Goal: Navigation & Orientation: Find specific page/section

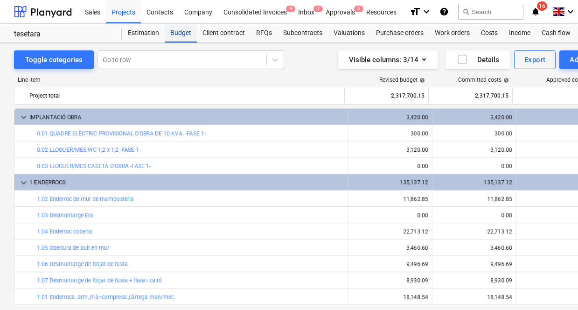
click at [171, 32] on div "Budget" at bounding box center [181, 33] width 32 height 19
click at [128, 17] on div "Projects" at bounding box center [123, 12] width 35 height 24
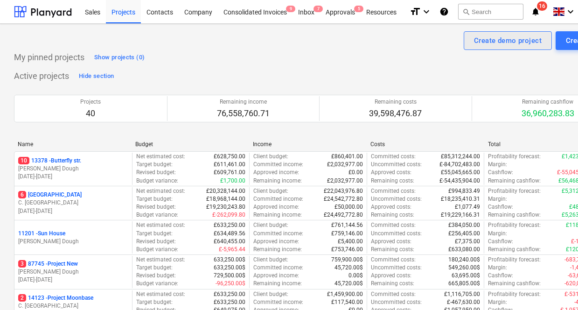
click at [525, 33] on button "Create demo project" at bounding box center [508, 40] width 88 height 19
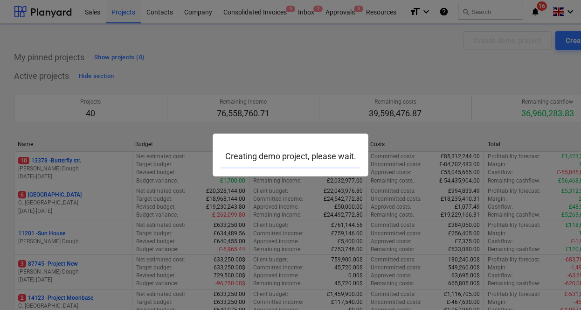
click at [380, 83] on div at bounding box center [290, 155] width 581 height 310
click at [218, 46] on div at bounding box center [290, 155] width 581 height 310
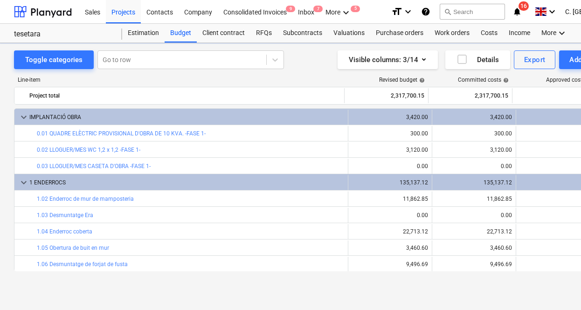
scroll to position [0, 57]
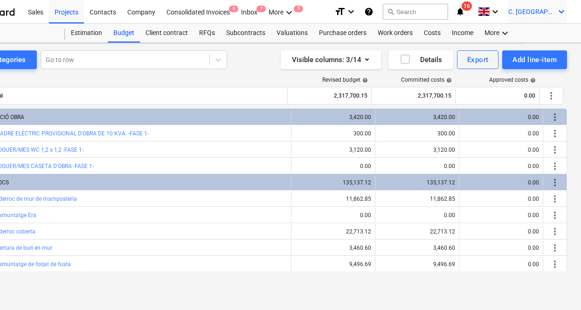
click at [547, 12] on span "C. [GEOGRAPHIC_DATA]" at bounding box center [531, 11] width 47 height 7
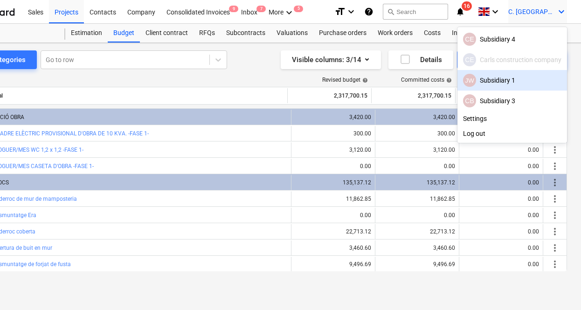
click at [499, 79] on div "JW Subsidiary 1" at bounding box center [512, 80] width 98 height 13
